Goal: Task Accomplishment & Management: Complete application form

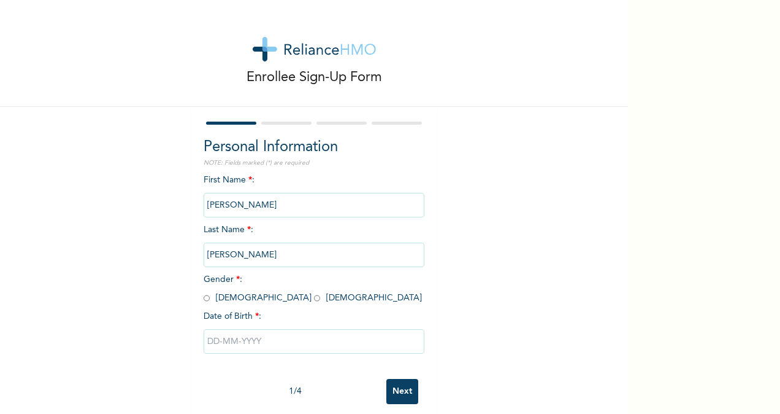
click at [314, 299] on input "radio" at bounding box center [317, 298] width 6 height 12
radio input "true"
click at [213, 342] on input "text" at bounding box center [314, 341] width 221 height 25
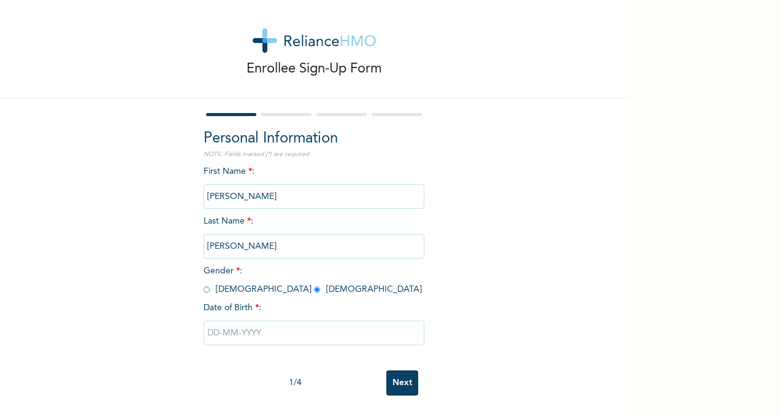
select select "9"
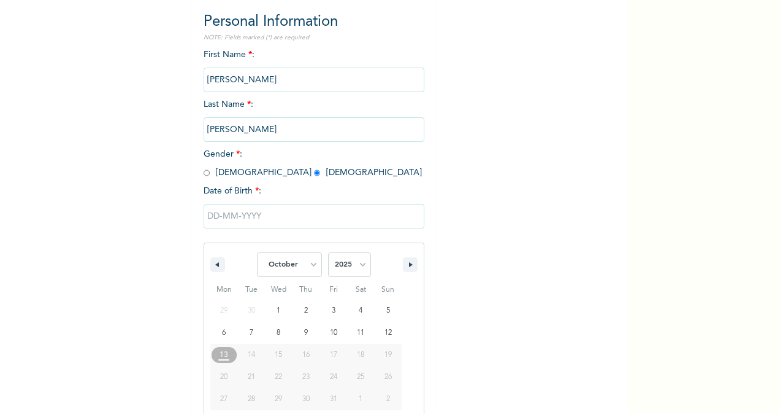
scroll to position [145, 0]
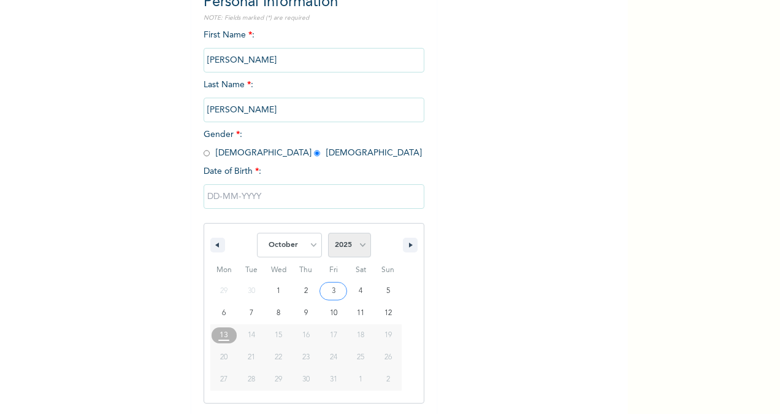
click at [355, 245] on select "2025 2024 2023 2022 2021 2020 2019 2018 2017 2016 2015 2014 2013 2012 2011 2010…" at bounding box center [349, 245] width 43 height 25
select select "1984"
click at [328, 234] on select "2025 2024 2023 2022 2021 2020 2019 2018 2017 2016 2015 2014 2013 2012 2011 2010…" at bounding box center [349, 245] width 43 height 25
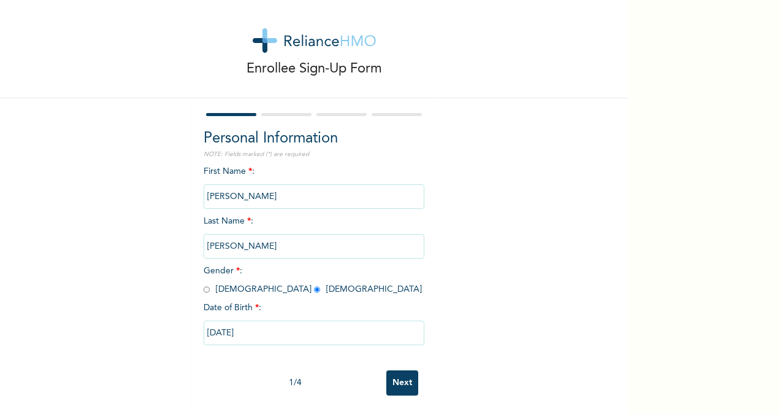
type input "[DATE]"
click at [393, 374] on input "Next" at bounding box center [403, 382] width 32 height 25
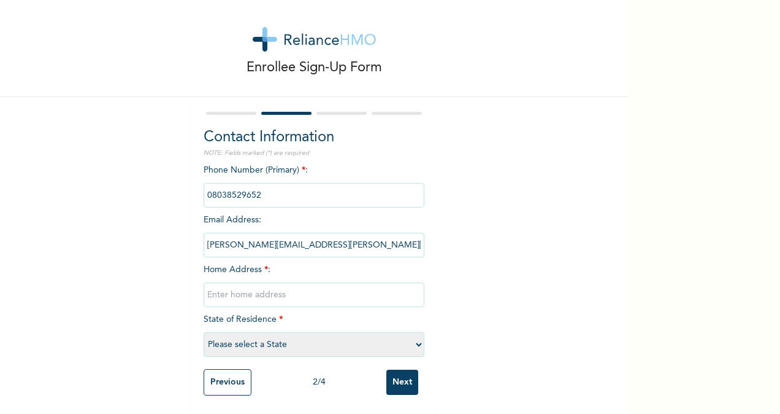
click at [252, 283] on input "text" at bounding box center [314, 294] width 221 height 25
type input "5, Rukpakwulusi Newlayout, Eliozu"
select select "33"
click at [395, 369] on input "Next" at bounding box center [403, 381] width 32 height 25
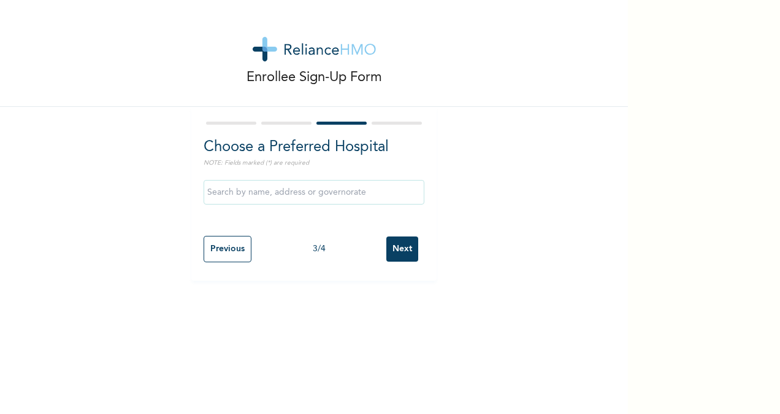
scroll to position [0, 0]
click at [364, 191] on input "text" at bounding box center [314, 192] width 221 height 25
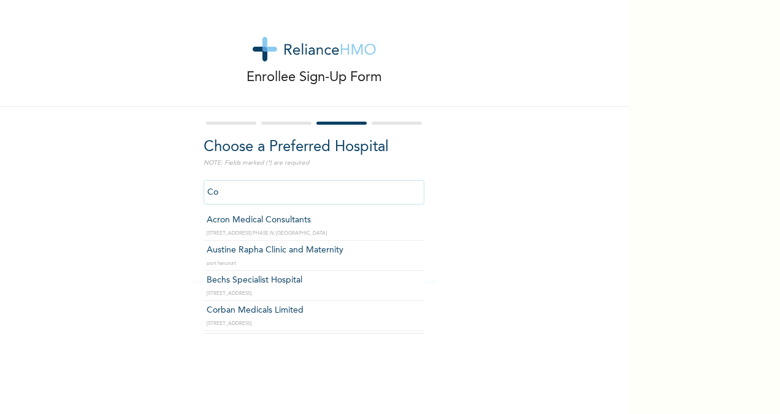
type input "C"
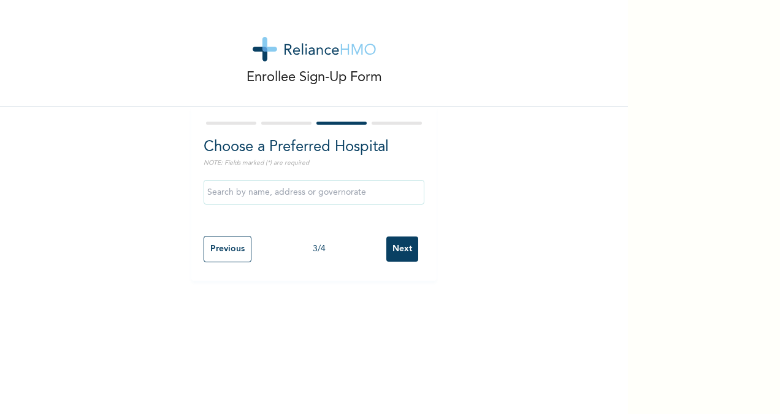
click at [423, 225] on div "Choose a Preferred Hospital NOTE: Fields marked (*) are required Previous 3 / 4…" at bounding box center [313, 194] width 245 height 174
click at [390, 188] on input "text" at bounding box center [314, 192] width 221 height 25
click at [385, 188] on input "Acron Medical Consultants" at bounding box center [314, 192] width 221 height 25
type input "A"
click at [291, 150] on h2 "Choose a Preferred Hospital" at bounding box center [314, 147] width 221 height 22
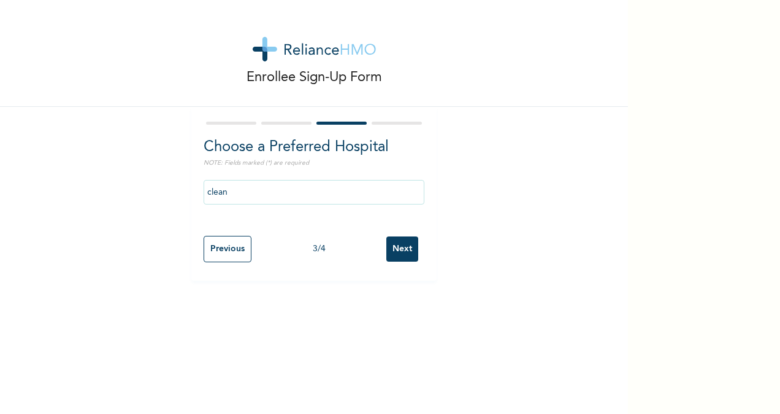
click at [241, 188] on input "clean" at bounding box center [314, 192] width 221 height 25
type input "Clean [GEOGRAPHIC_DATA]"
click at [400, 243] on input "Next" at bounding box center [403, 248] width 32 height 25
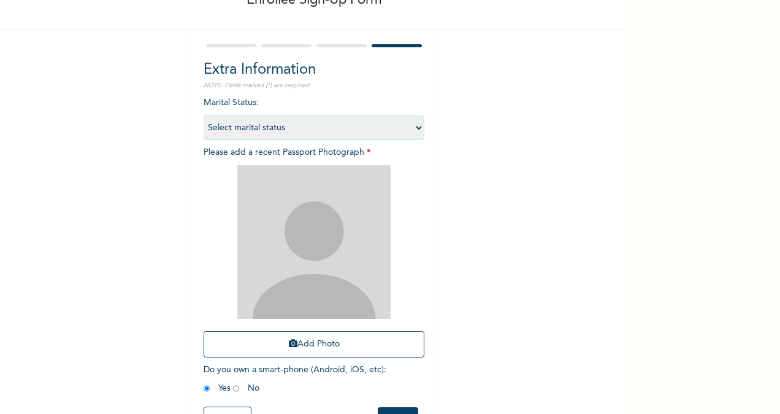
scroll to position [75, 0]
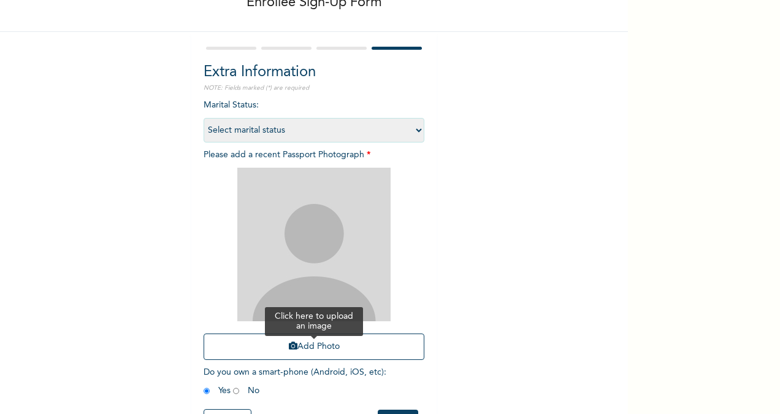
click at [314, 347] on button "Add Photo" at bounding box center [314, 346] width 221 height 26
click at [289, 345] on icon "button" at bounding box center [293, 345] width 9 height 9
